Goal: Information Seeking & Learning: Learn about a topic

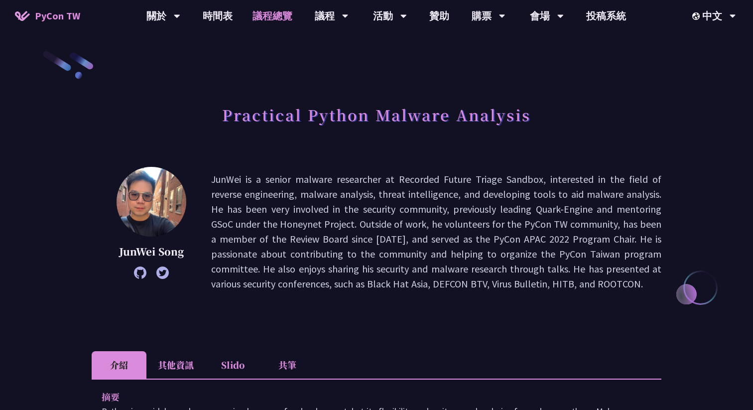
click at [271, 15] on link "議程總覽" at bounding box center [272, 16] width 60 height 32
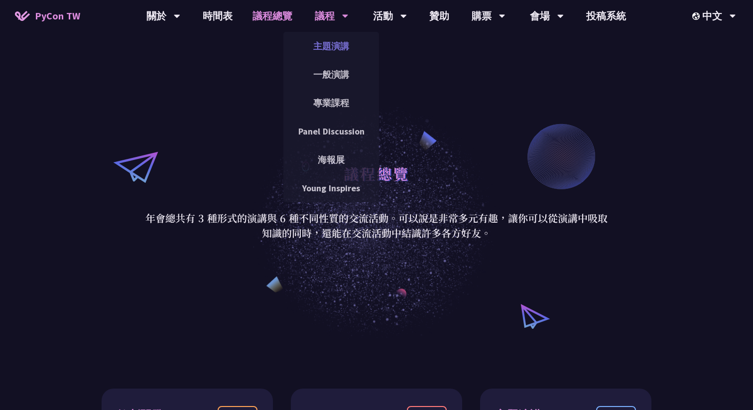
click at [327, 44] on link "主題演講" at bounding box center [331, 45] width 96 height 23
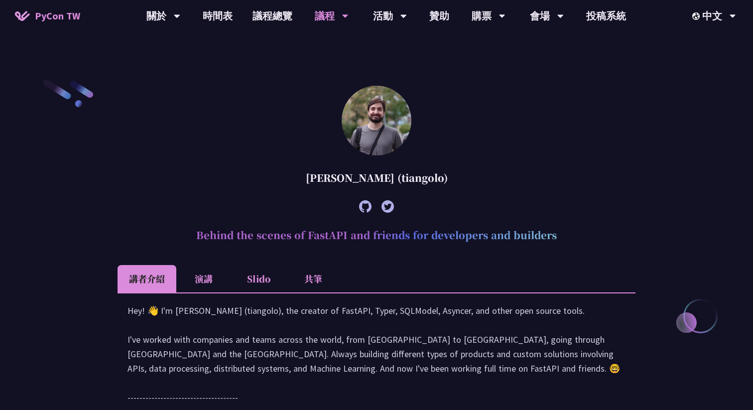
scroll to position [287, 0]
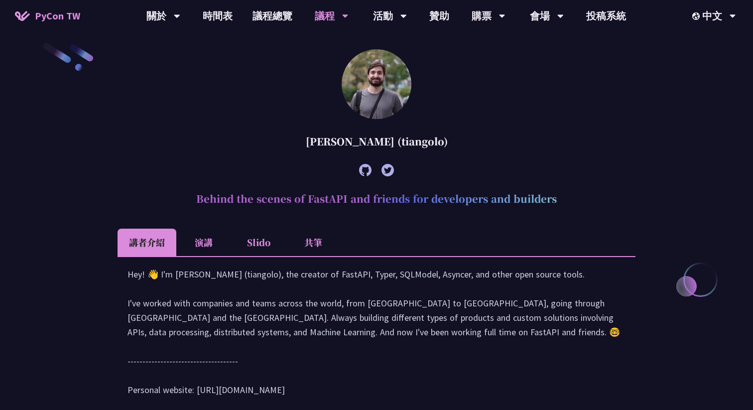
click at [509, 165] on div at bounding box center [376, 169] width 518 height 27
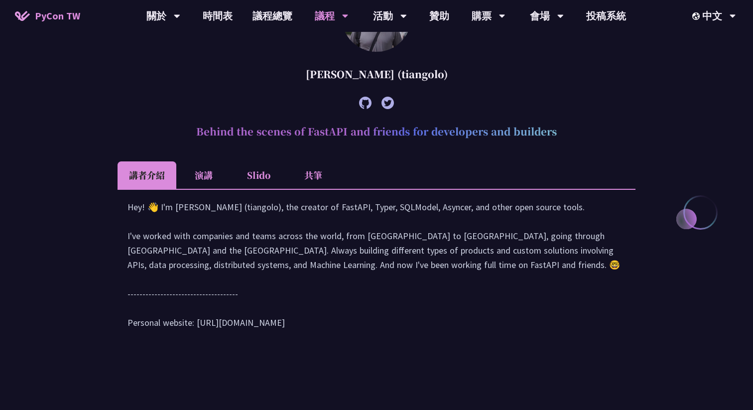
scroll to position [363, 0]
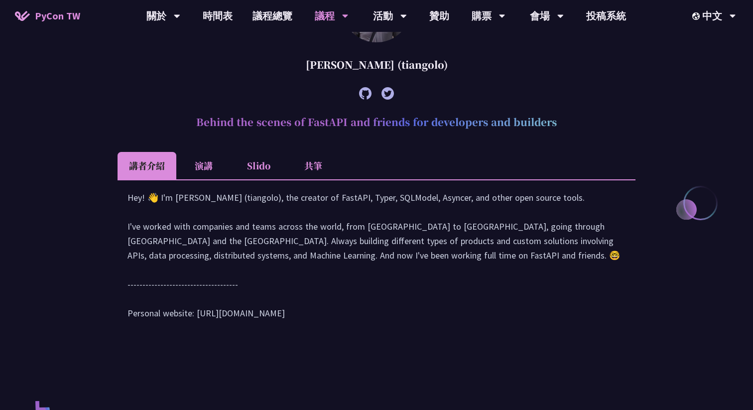
click at [213, 157] on li "演講" at bounding box center [203, 165] width 55 height 27
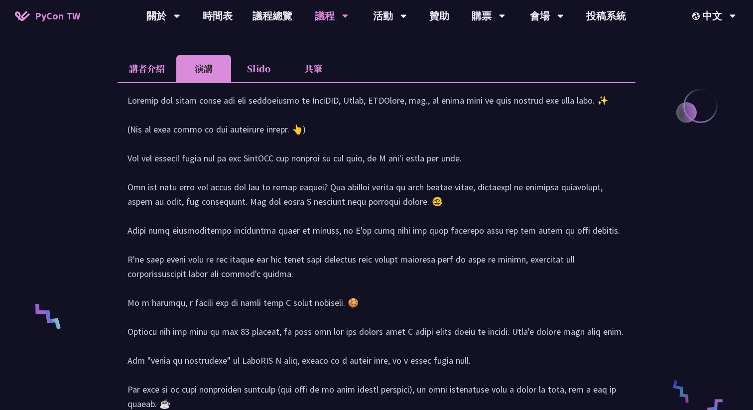
scroll to position [448, 0]
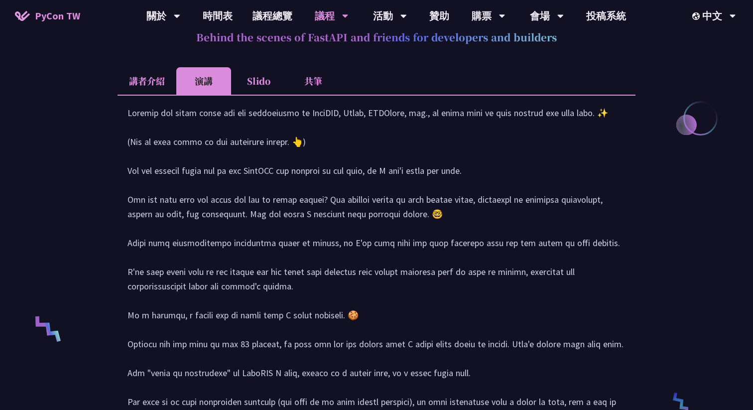
click at [266, 80] on li "Slido" at bounding box center [258, 80] width 55 height 27
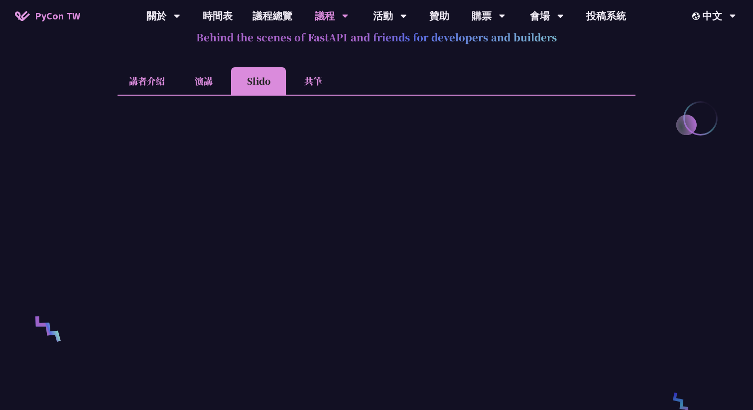
click at [312, 81] on li "共筆" at bounding box center [313, 80] width 55 height 27
click at [157, 76] on li "講者介紹" at bounding box center [146, 80] width 59 height 27
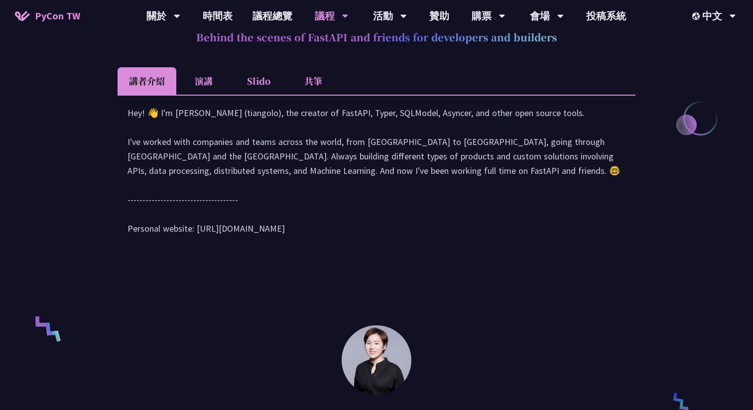
drag, startPoint x: 197, startPoint y: 244, endPoint x: 298, endPoint y: 244, distance: 101.0
click at [298, 244] on div "Hey! 👋 I'm Sebastián Ramírez (tiangolo), the creator of FastAPI, Typer, SQLMode…" at bounding box center [376, 176] width 498 height 140
copy div "tps://tiangolo.com/"
click at [252, 85] on li "Slido" at bounding box center [258, 80] width 55 height 27
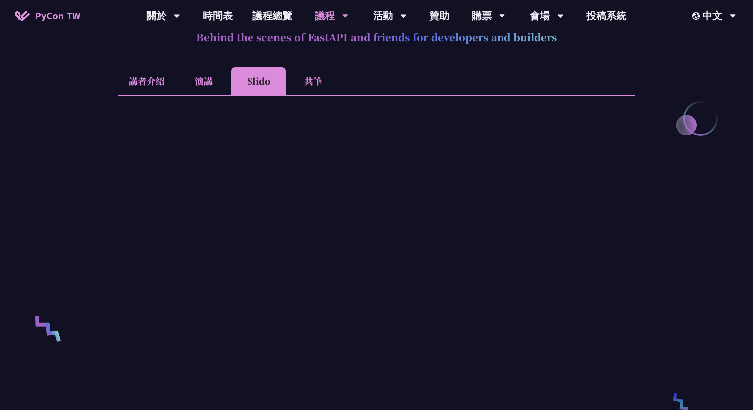
click at [313, 81] on li "共筆" at bounding box center [313, 80] width 55 height 27
click at [257, 77] on li "Slido" at bounding box center [258, 80] width 55 height 27
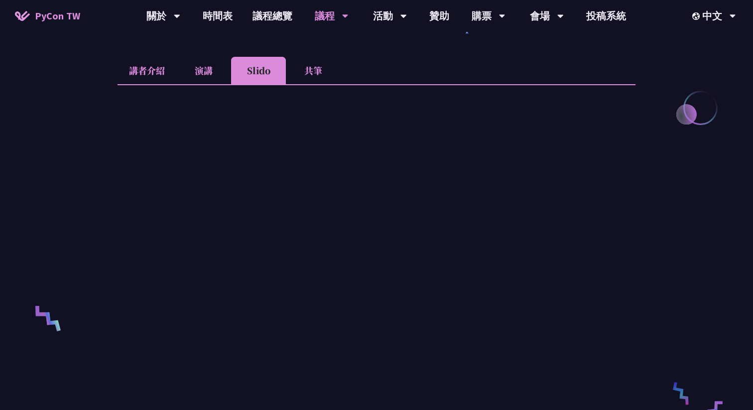
scroll to position [456, 0]
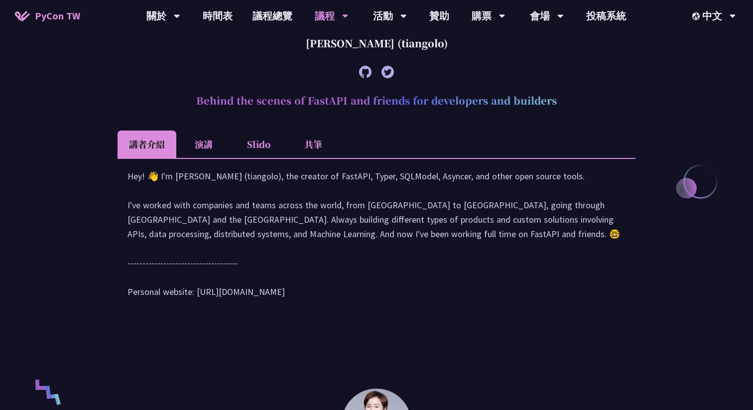
scroll to position [386, 0]
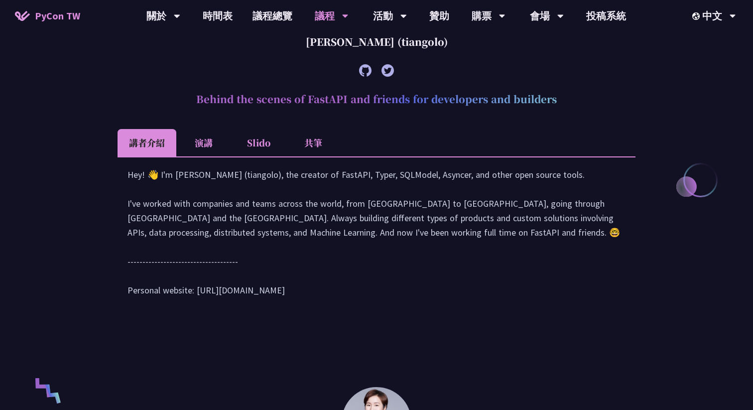
click at [254, 140] on li "Slido" at bounding box center [258, 142] width 55 height 27
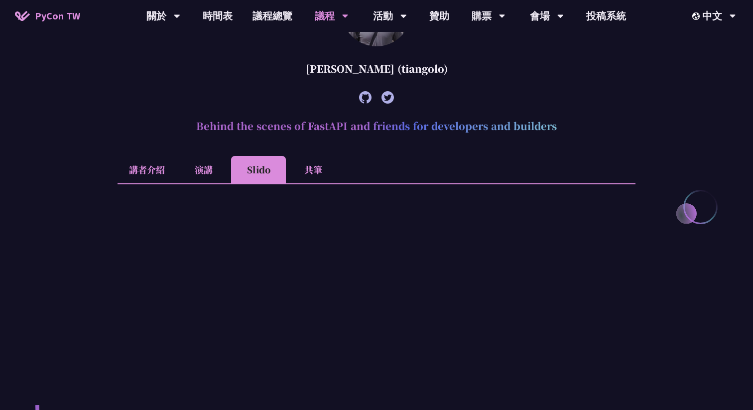
scroll to position [343, 0]
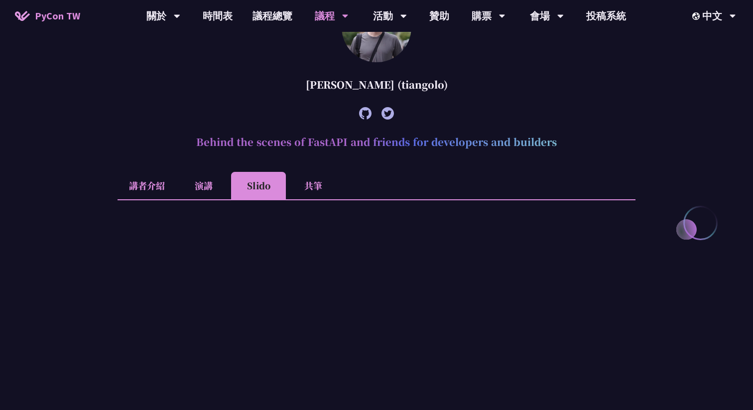
click at [141, 186] on li "講者介紹" at bounding box center [146, 185] width 59 height 27
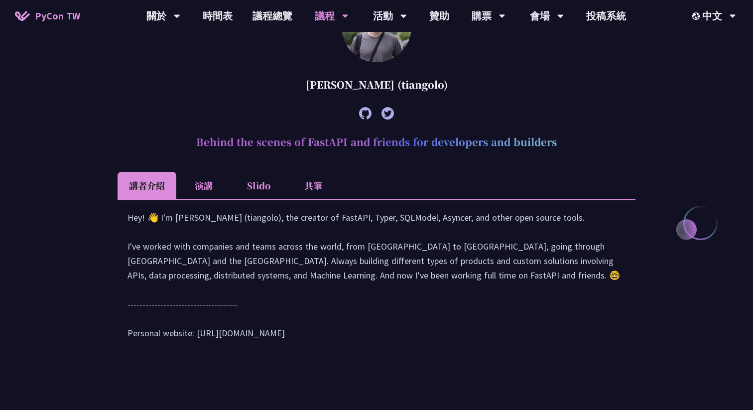
click at [364, 114] on icon at bounding box center [365, 113] width 12 height 12
click at [390, 113] on icon at bounding box center [387, 113] width 12 height 12
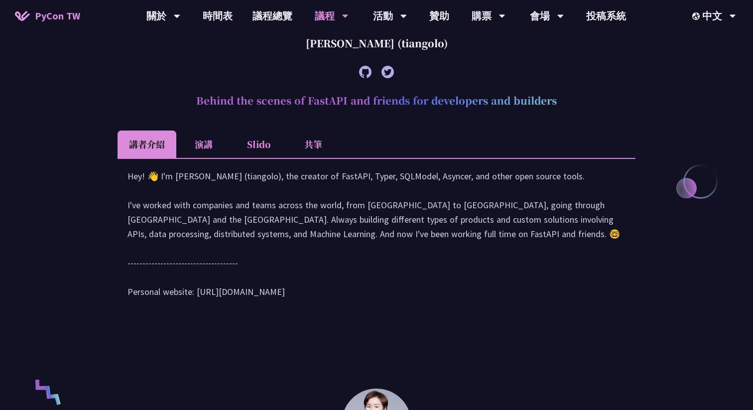
scroll to position [372, 0]
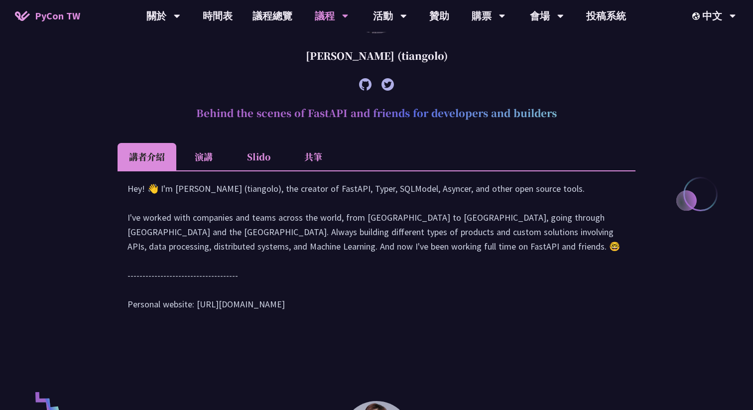
click at [213, 158] on li "演講" at bounding box center [203, 156] width 55 height 27
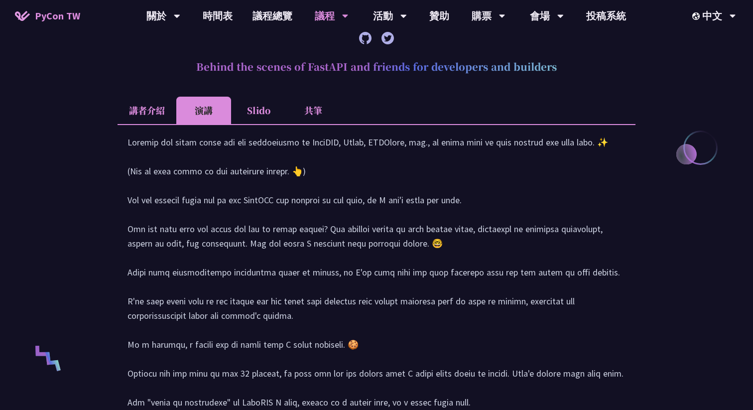
scroll to position [411, 0]
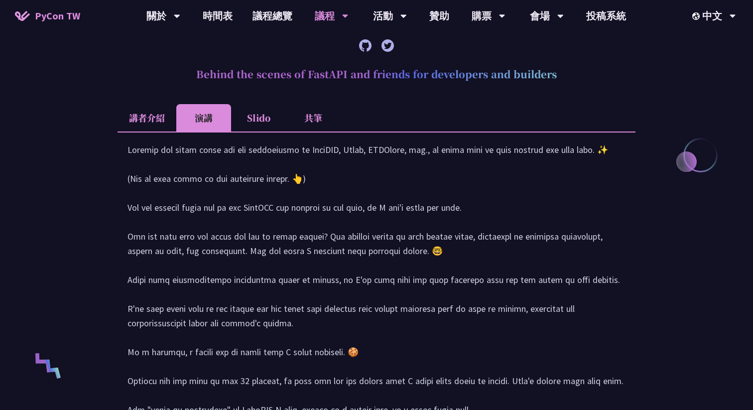
click at [267, 115] on li "Slido" at bounding box center [258, 117] width 55 height 27
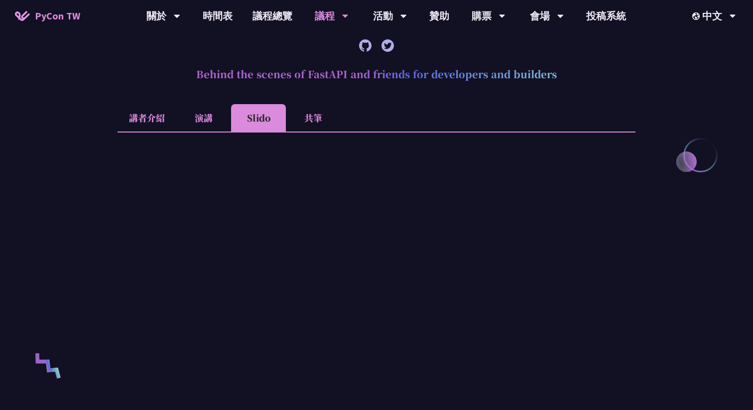
click at [319, 115] on li "共筆" at bounding box center [313, 117] width 55 height 27
